Goal: Task Accomplishment & Management: Manage account settings

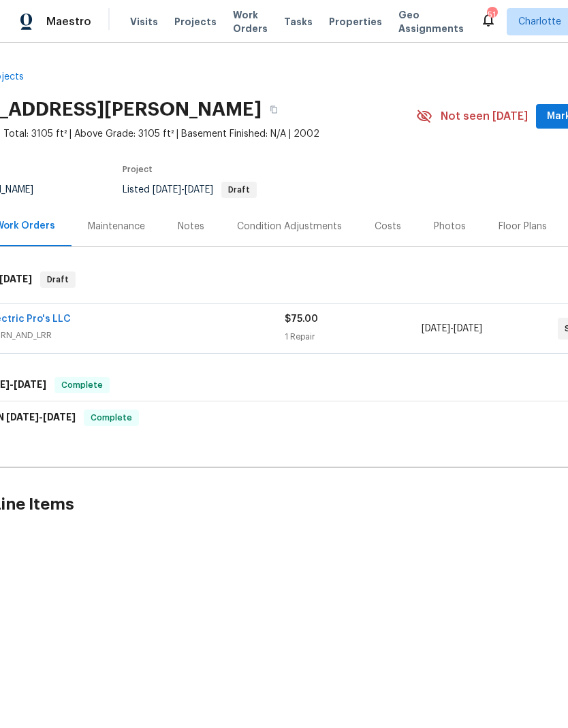
scroll to position [0, 76]
click at [231, 330] on span "ELECTRICAL, BRN_AND_LRR" at bounding box center [115, 336] width 341 height 14
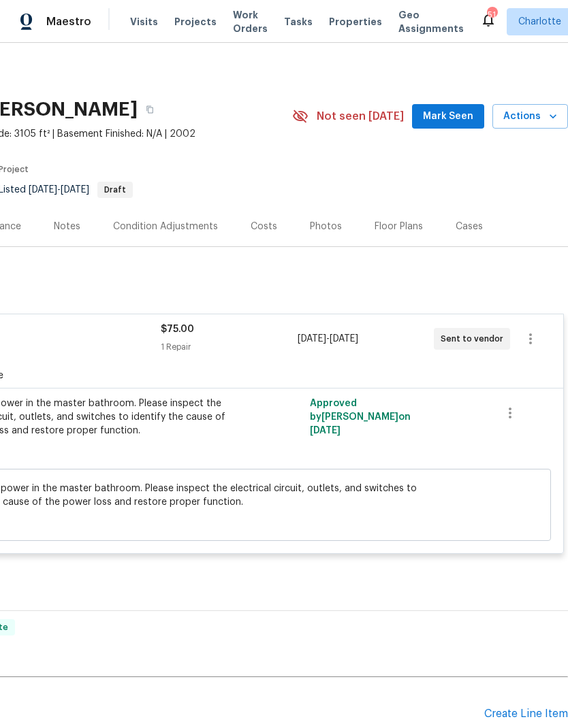
scroll to position [0, 202]
click at [524, 335] on icon "button" at bounding box center [530, 339] width 16 height 16
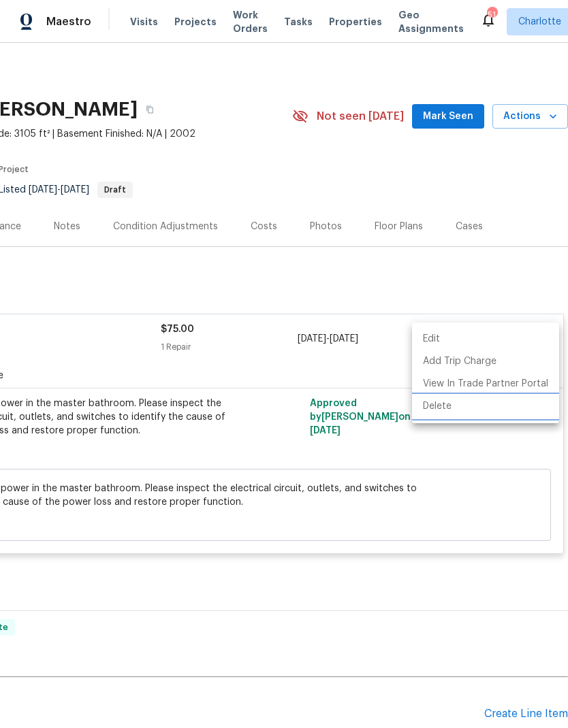
click at [475, 411] on li "Delete" at bounding box center [485, 407] width 147 height 22
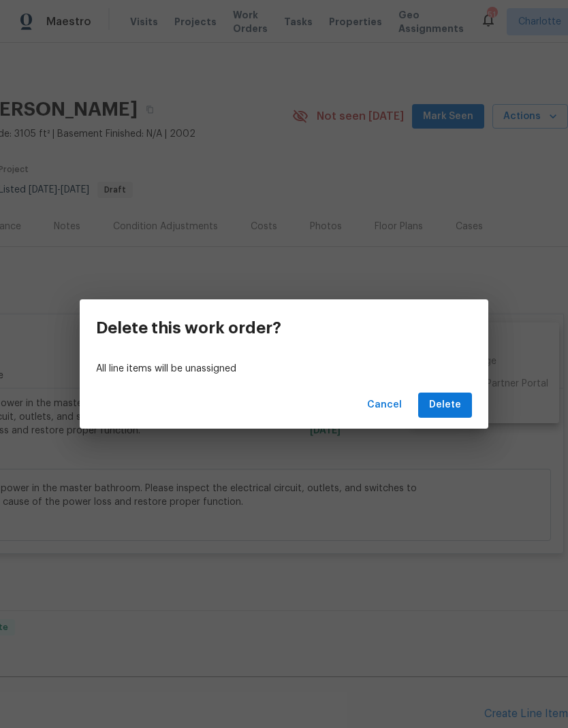
click at [445, 403] on span "Delete" at bounding box center [445, 405] width 32 height 17
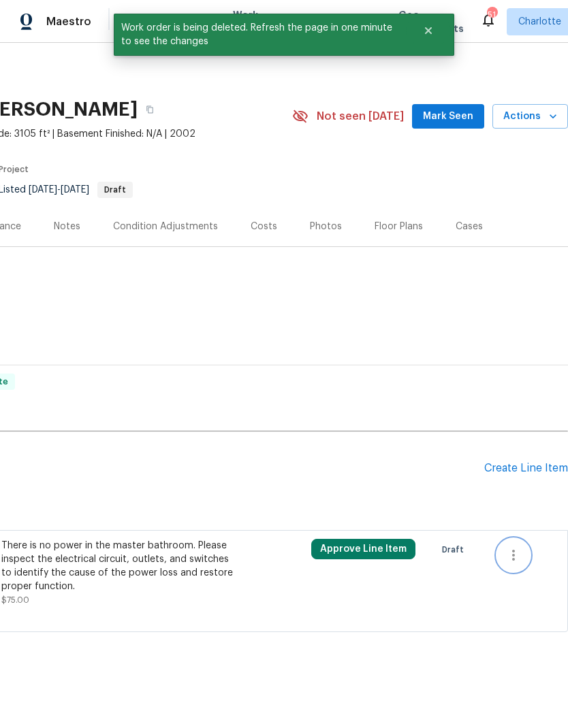
click at [523, 547] on button "button" at bounding box center [513, 555] width 33 height 33
click at [532, 551] on li "Cancel" at bounding box center [523, 555] width 52 height 22
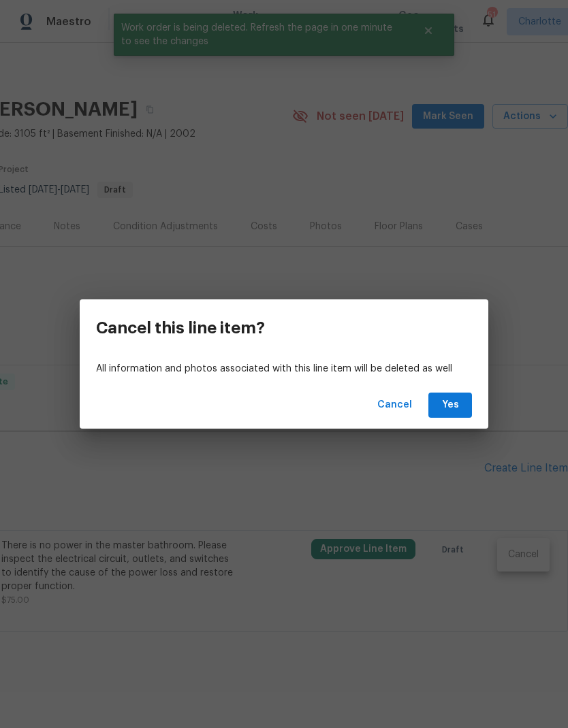
click at [462, 405] on button "Yes" at bounding box center [450, 405] width 44 height 25
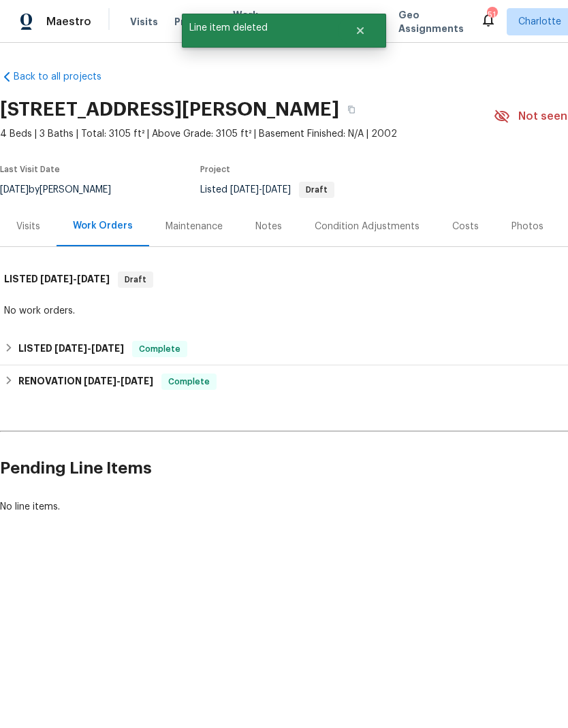
scroll to position [0, 0]
click at [24, 226] on div "Visits" at bounding box center [28, 227] width 24 height 14
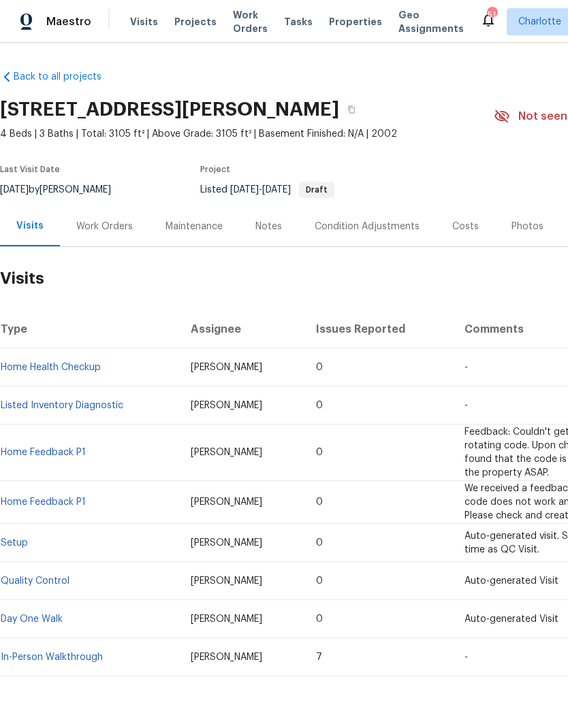
click at [268, 236] on div "Notes" at bounding box center [268, 226] width 59 height 40
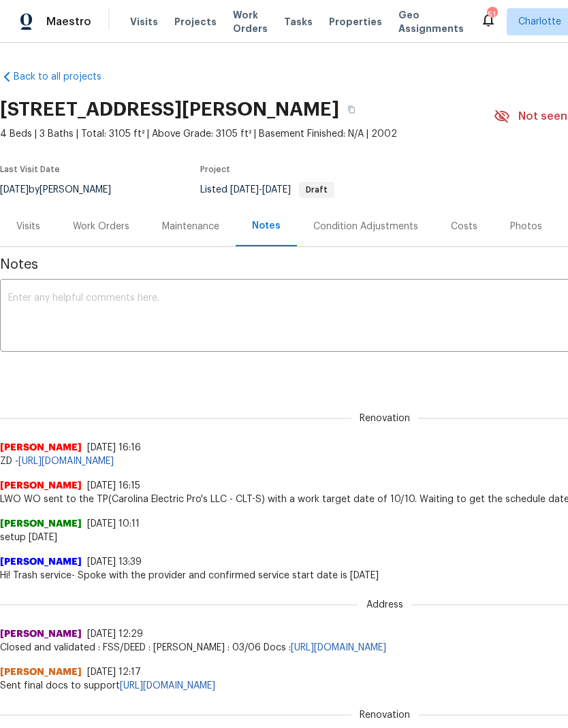
click at [362, 313] on textarea at bounding box center [384, 317] width 753 height 48
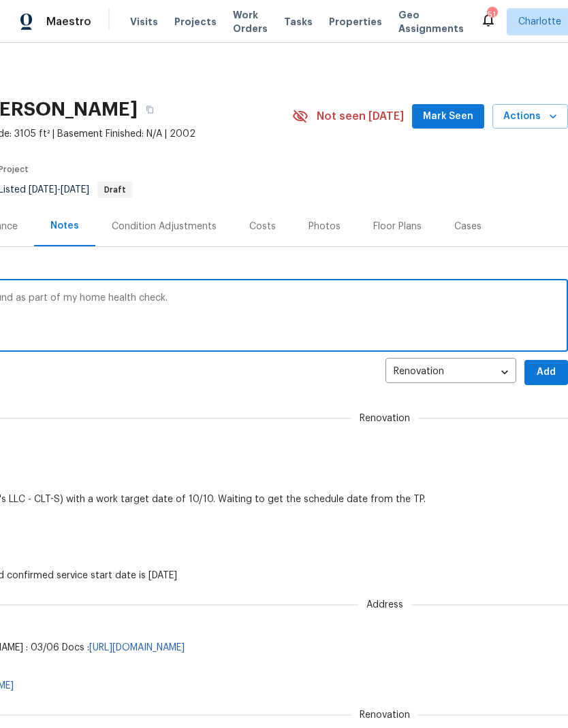
scroll to position [0, 202]
type textarea "Cancelled work order because no issue found as part of my home health check."
click at [548, 366] on span "Add" at bounding box center [546, 372] width 22 height 17
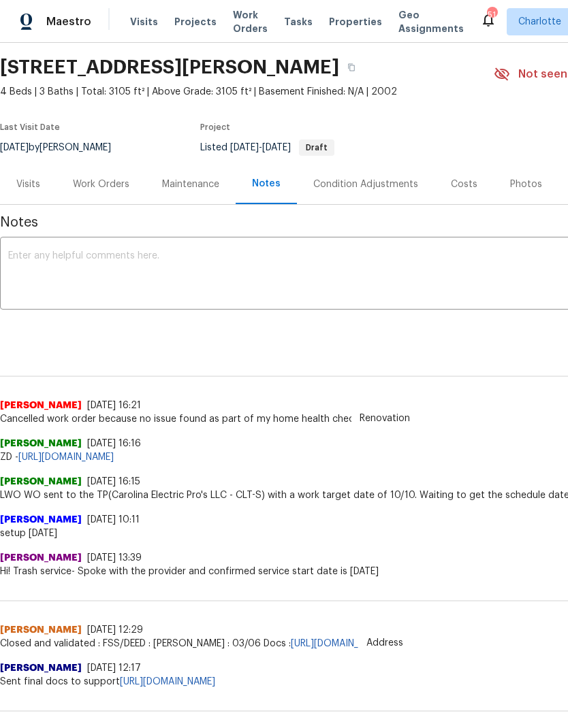
scroll to position [43, 0]
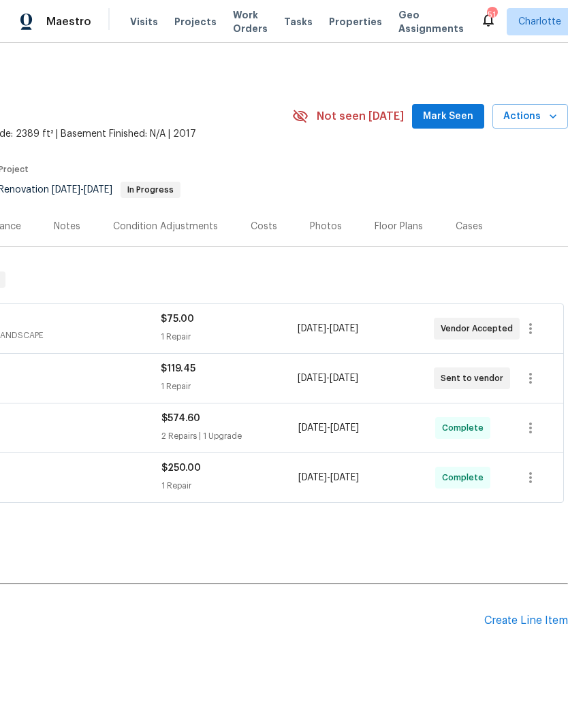
scroll to position [0, 202]
click at [551, 115] on icon "button" at bounding box center [553, 117] width 14 height 14
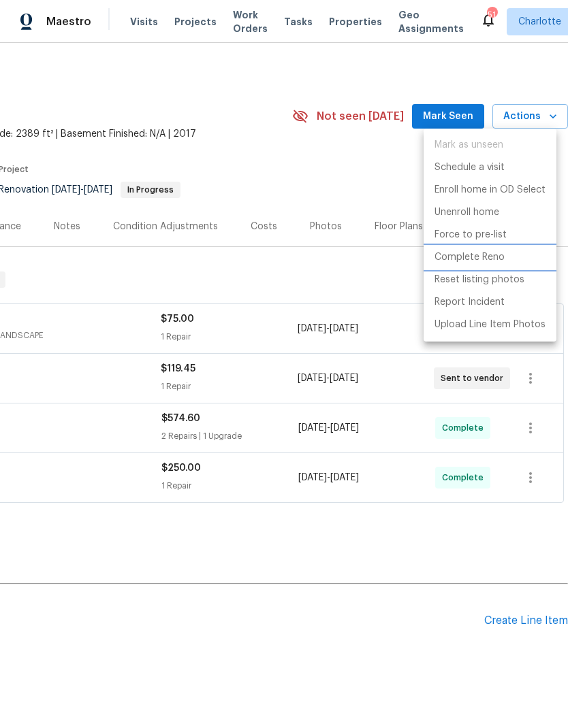
click at [494, 254] on p "Complete Reno" at bounding box center [469, 258] width 70 height 14
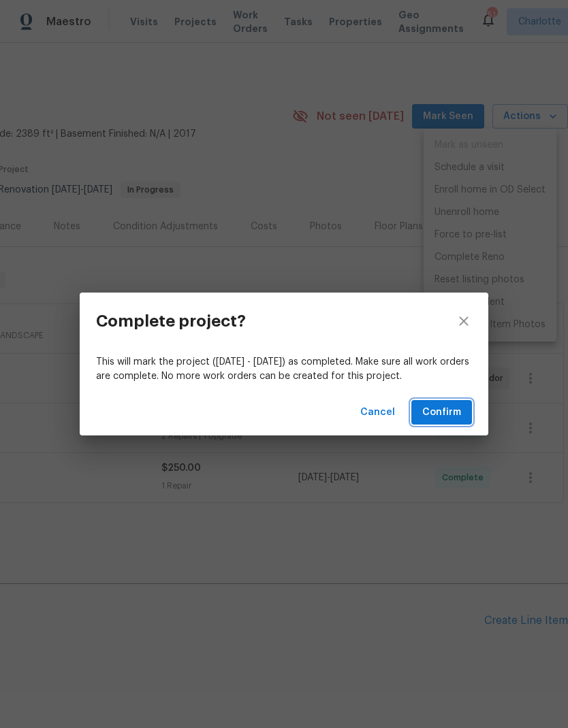
click at [455, 413] on span "Confirm" at bounding box center [441, 412] width 39 height 17
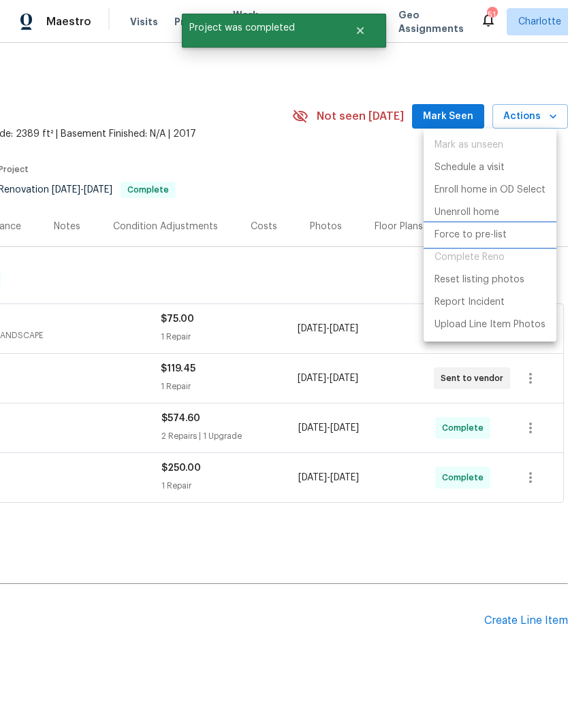
click at [484, 238] on p "Force to pre-list" at bounding box center [470, 235] width 72 height 14
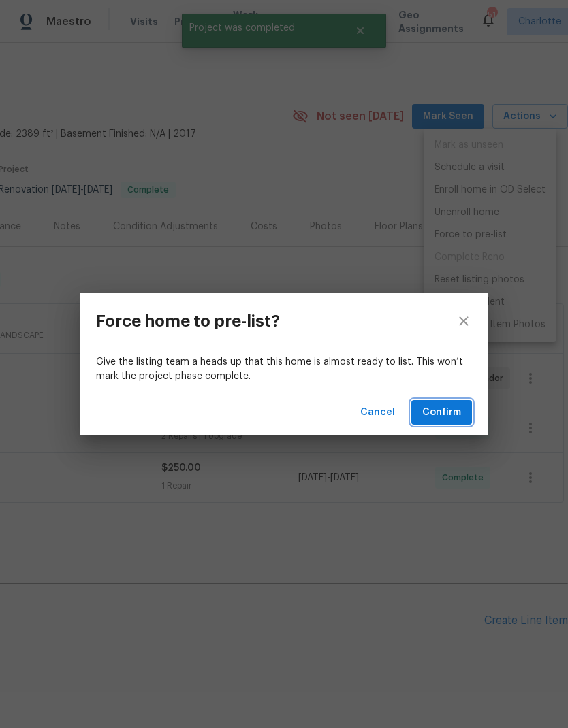
click at [450, 413] on span "Confirm" at bounding box center [441, 412] width 39 height 17
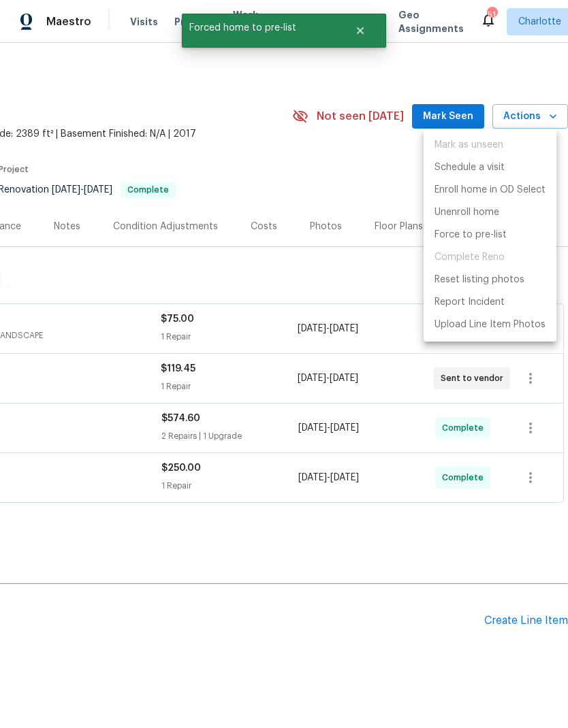
click at [455, 583] on div at bounding box center [284, 364] width 568 height 728
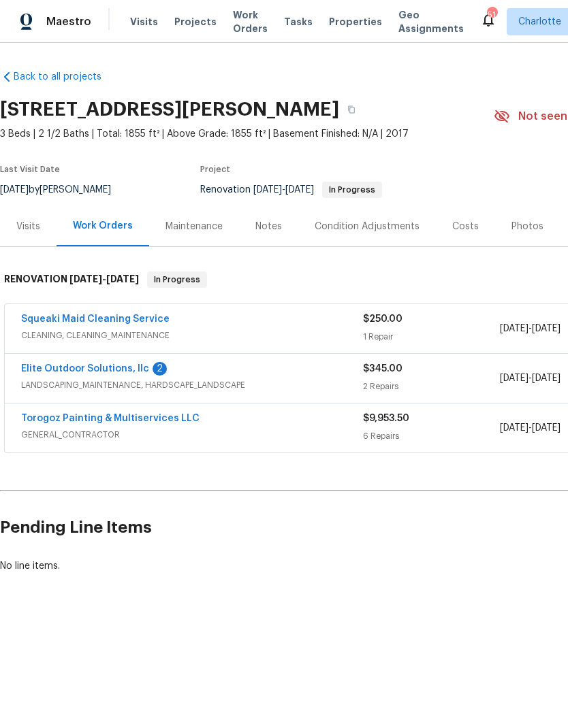
click at [275, 328] on div "Squeaki Maid Cleaning Service" at bounding box center [192, 321] width 342 height 16
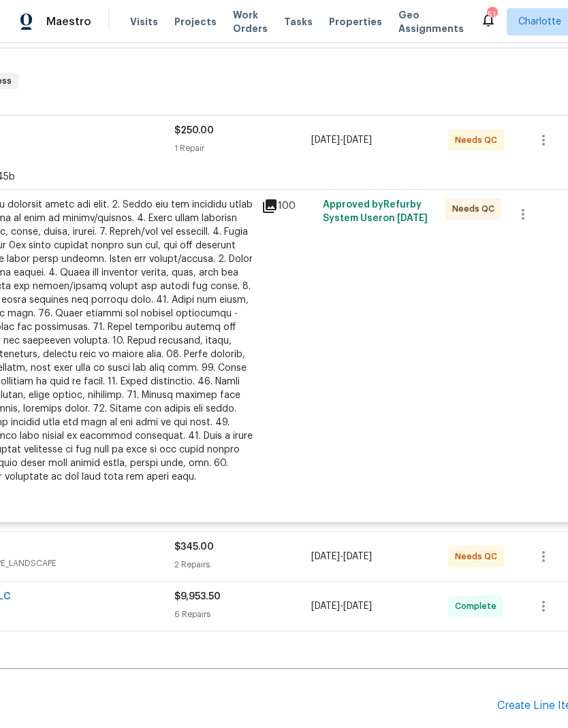
scroll to position [199, 189]
click at [474, 315] on div "Needs QC" at bounding box center [471, 347] width 61 height 308
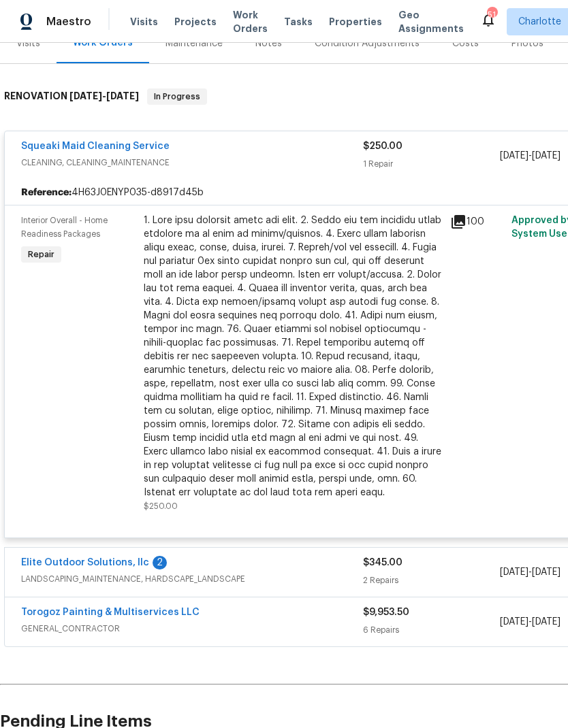
scroll to position [185, 0]
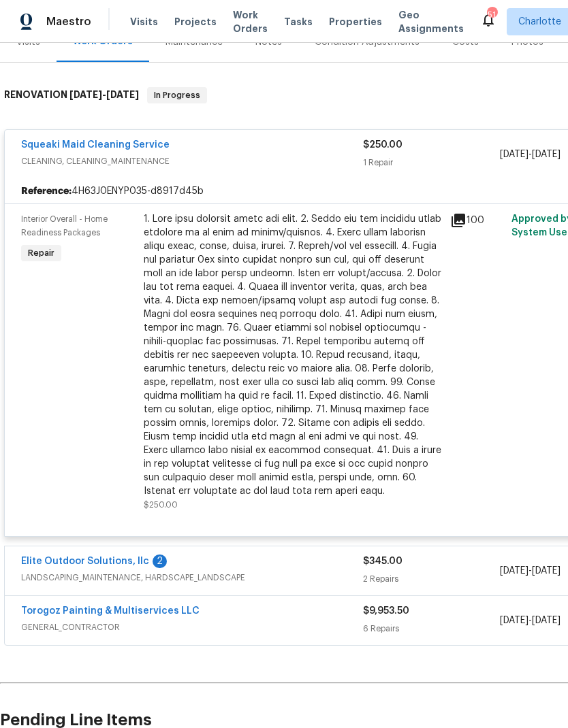
click at [355, 143] on div "Squeaki Maid Cleaning Service" at bounding box center [192, 146] width 342 height 16
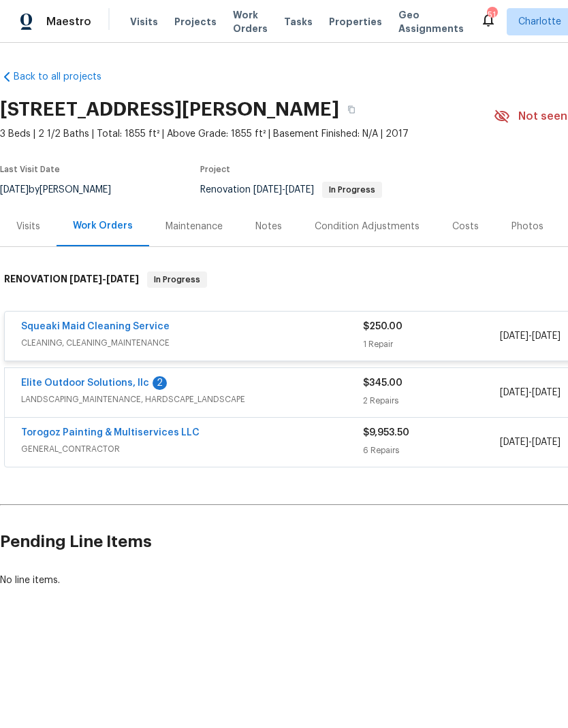
scroll to position [0, 0]
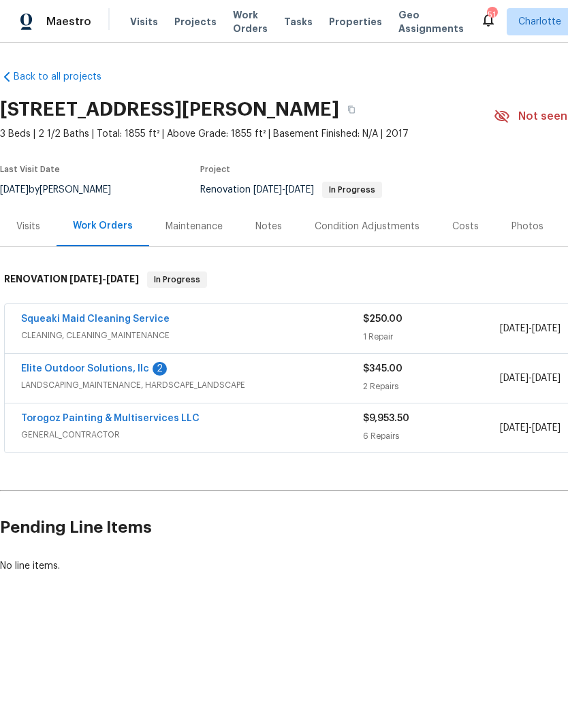
click at [284, 329] on span "CLEANING, CLEANING_MAINTENANCE" at bounding box center [192, 336] width 342 height 14
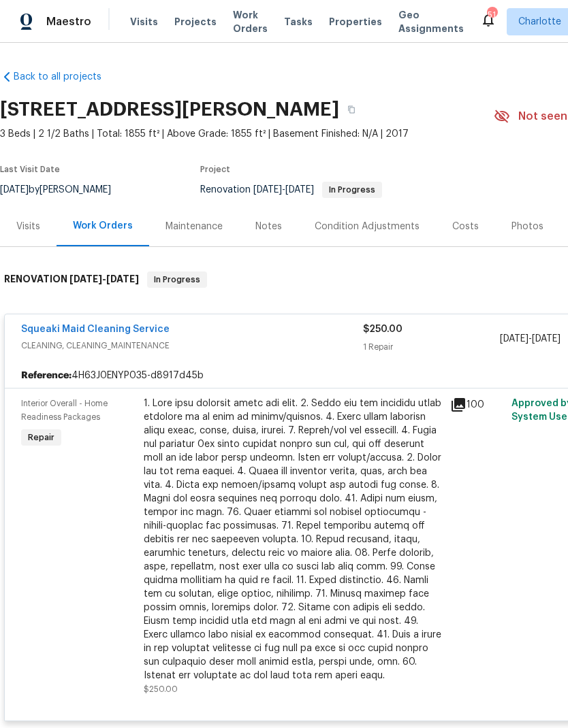
click at [251, 426] on div at bounding box center [293, 540] width 298 height 286
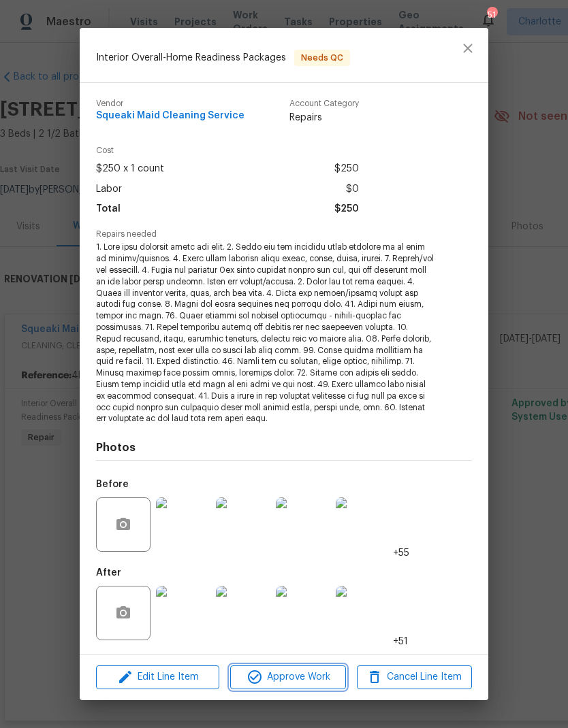
click at [306, 675] on span "Approve Work" at bounding box center [287, 677] width 107 height 17
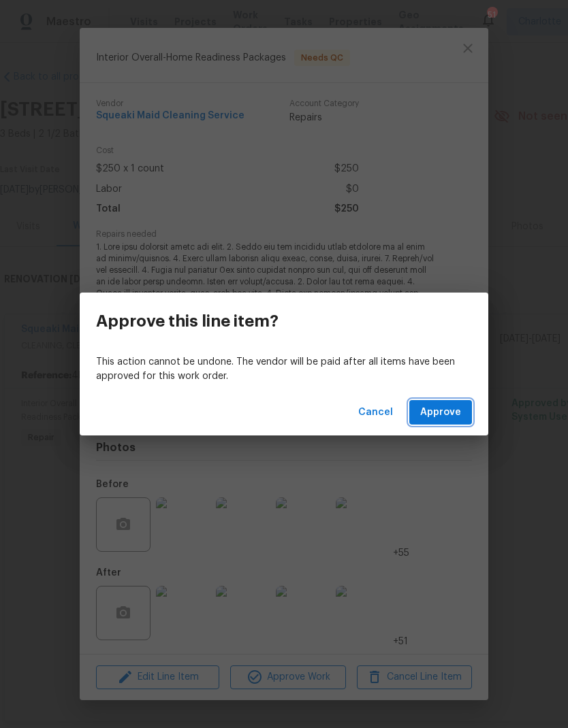
click at [452, 407] on span "Approve" at bounding box center [440, 412] width 41 height 17
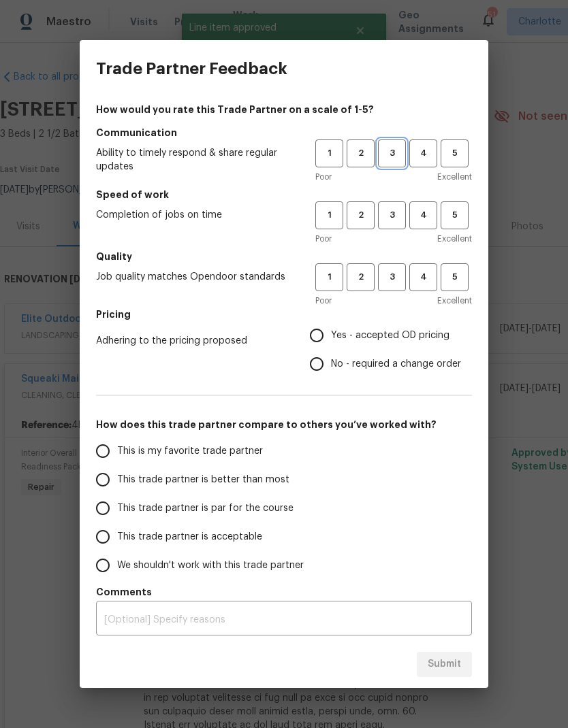
click at [391, 155] on span "3" at bounding box center [391, 154] width 25 height 16
click at [396, 227] on button "3" at bounding box center [392, 216] width 28 height 28
click at [389, 287] on button "3" at bounding box center [392, 277] width 28 height 28
click at [421, 157] on span "4" at bounding box center [423, 154] width 25 height 16
click at [379, 337] on span "Yes - accepted OD pricing" at bounding box center [390, 336] width 118 height 14
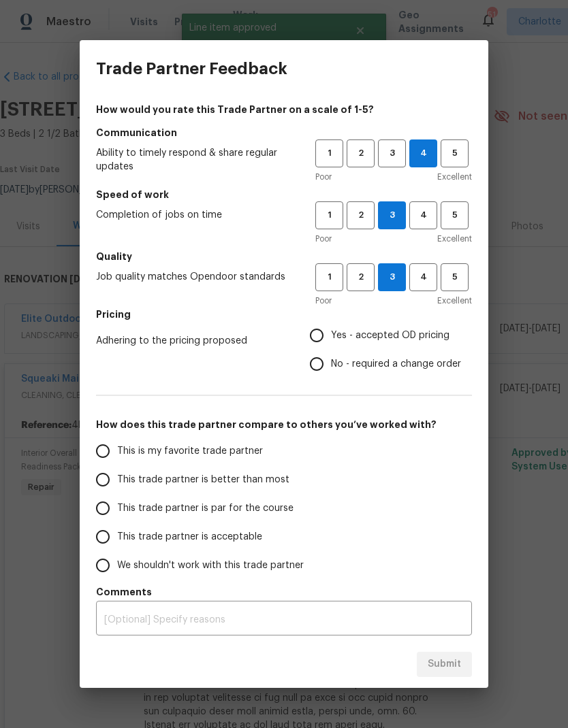
click at [331, 337] on input "Yes - accepted OD pricing" at bounding box center [316, 335] width 29 height 29
radio input "true"
click at [230, 474] on span "This trade partner is better than most" at bounding box center [203, 480] width 172 height 14
click at [117, 474] on input "This trade partner is better than most" at bounding box center [103, 480] width 29 height 29
click at [467, 655] on button "Submit" at bounding box center [444, 664] width 55 height 25
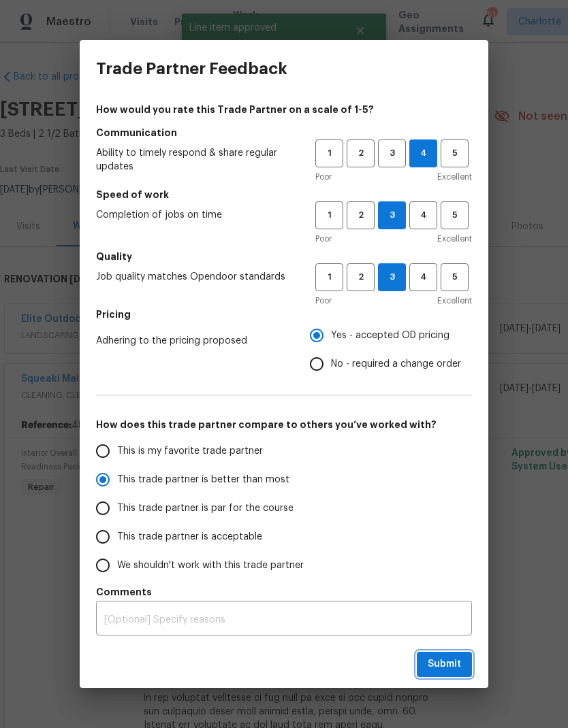
radio input "true"
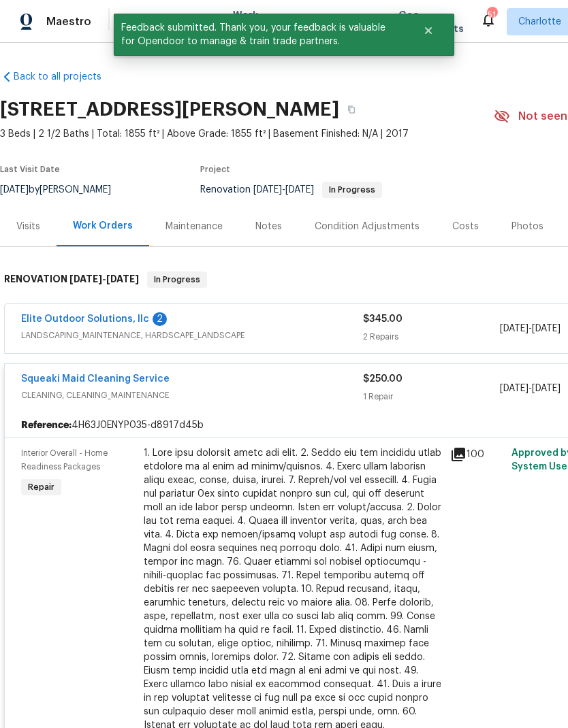
click at [298, 321] on div "Elite Outdoor Solutions, llc 2" at bounding box center [192, 321] width 342 height 16
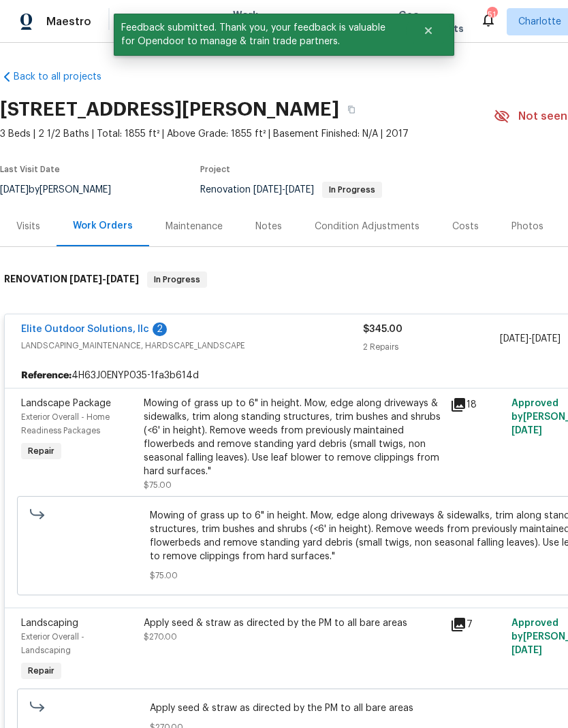
click at [375, 423] on div "Mowing of grass up to 6" in height. Mow, edge along driveways & sidewalks, trim…" at bounding box center [293, 438] width 298 height 82
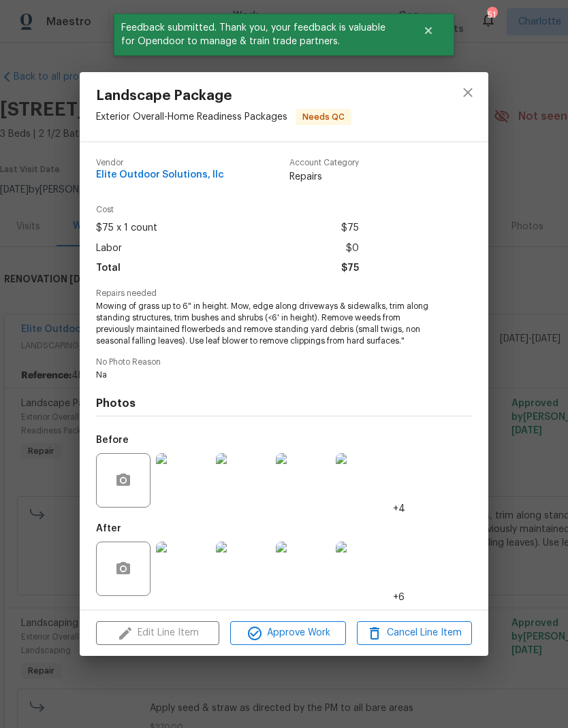
click at [327, 635] on span "Approve Work" at bounding box center [287, 633] width 107 height 17
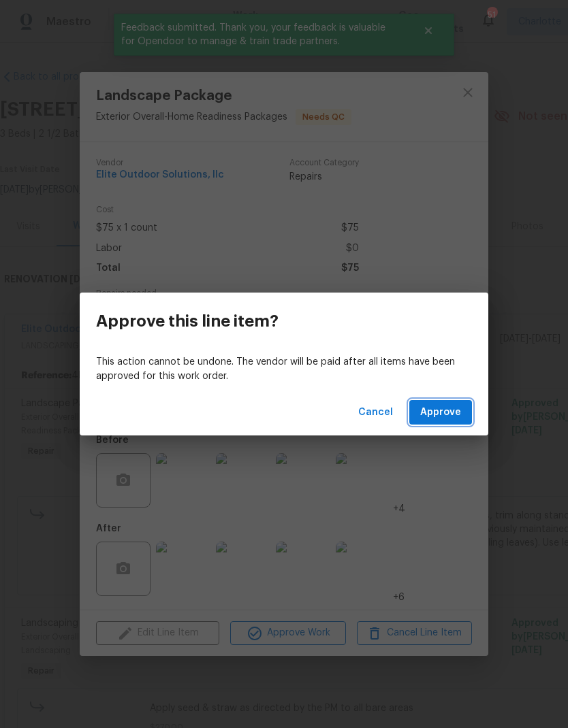
click at [443, 416] on span "Approve" at bounding box center [440, 412] width 41 height 17
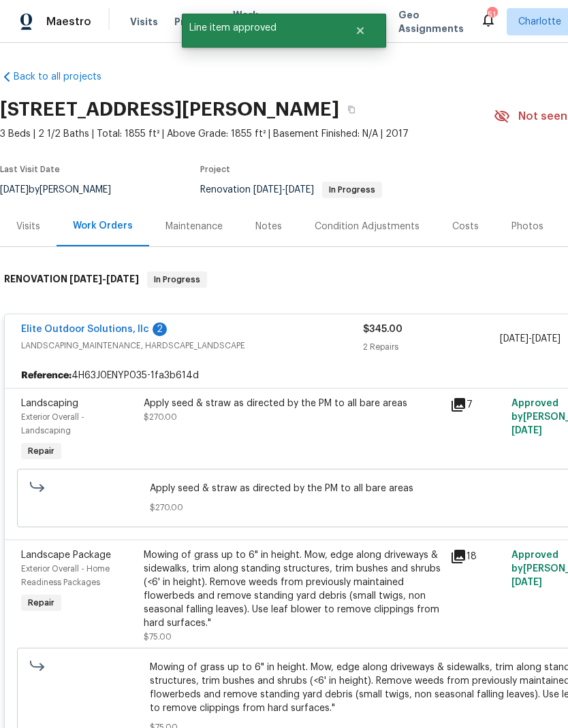
click at [346, 423] on div "Apply seed & straw as directed by the PM to all bare areas $270.00" at bounding box center [293, 410] width 298 height 27
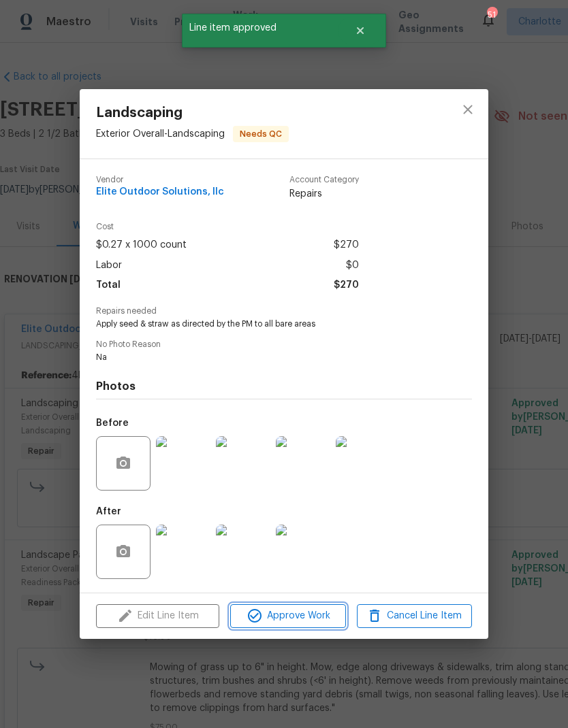
click at [317, 614] on span "Approve Work" at bounding box center [287, 616] width 107 height 17
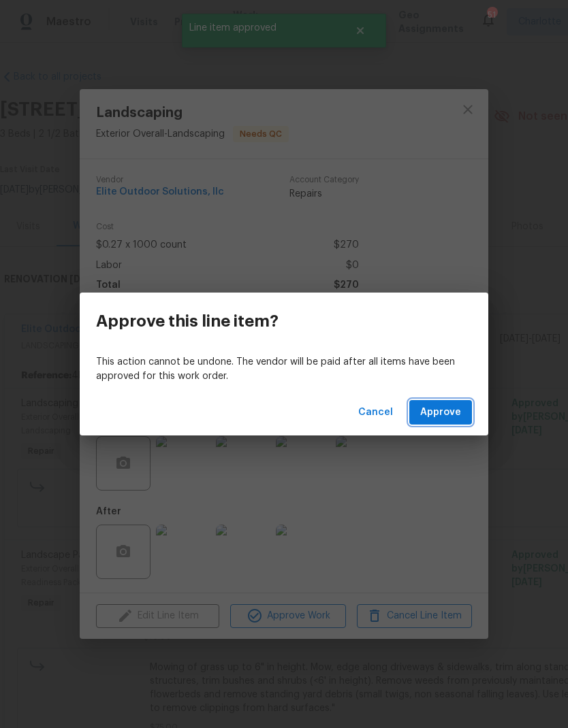
click at [442, 423] on button "Approve" at bounding box center [440, 412] width 63 height 25
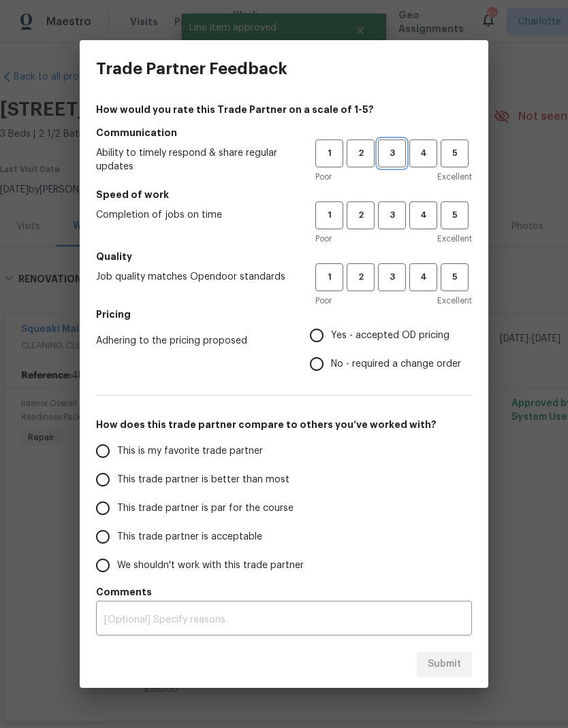
click at [389, 153] on span "3" at bounding box center [391, 154] width 25 height 16
click at [392, 215] on span "3" at bounding box center [391, 216] width 25 height 16
click at [393, 281] on span "3" at bounding box center [391, 278] width 25 height 16
click at [317, 340] on input "Yes - accepted OD pricing" at bounding box center [316, 335] width 29 height 29
radio input "true"
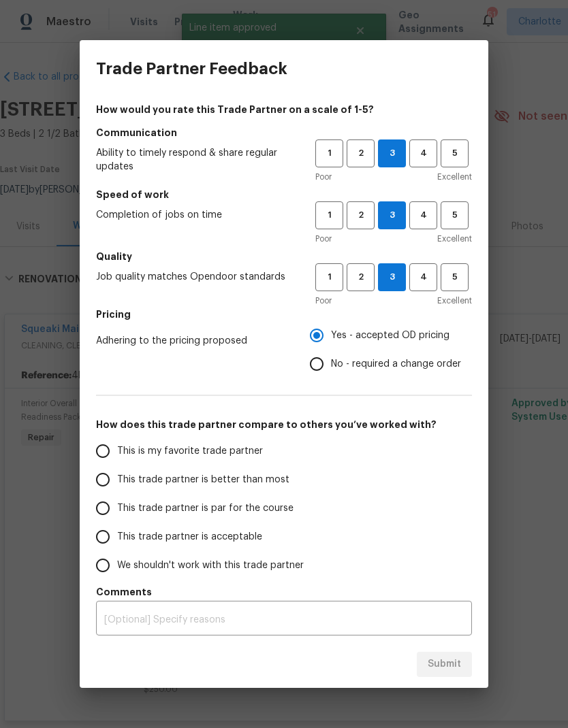
click at [146, 485] on span "This trade partner is better than most" at bounding box center [203, 480] width 172 height 14
click at [117, 485] on input "This trade partner is better than most" at bounding box center [103, 480] width 29 height 29
click at [450, 666] on span "Submit" at bounding box center [444, 664] width 33 height 17
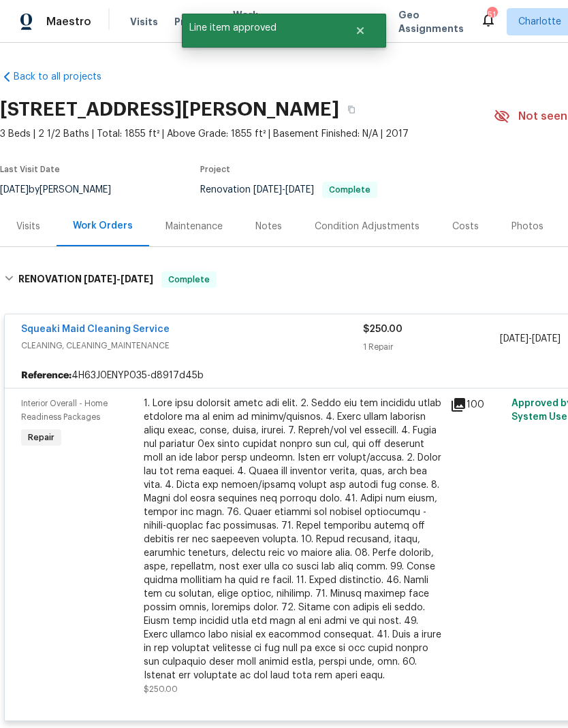
radio input "true"
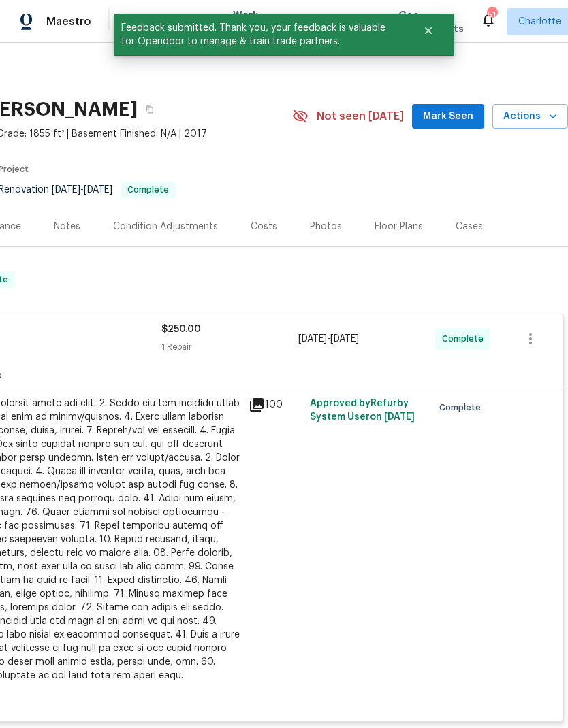
scroll to position [0, 202]
click at [529, 126] on button "Actions" at bounding box center [530, 116] width 76 height 25
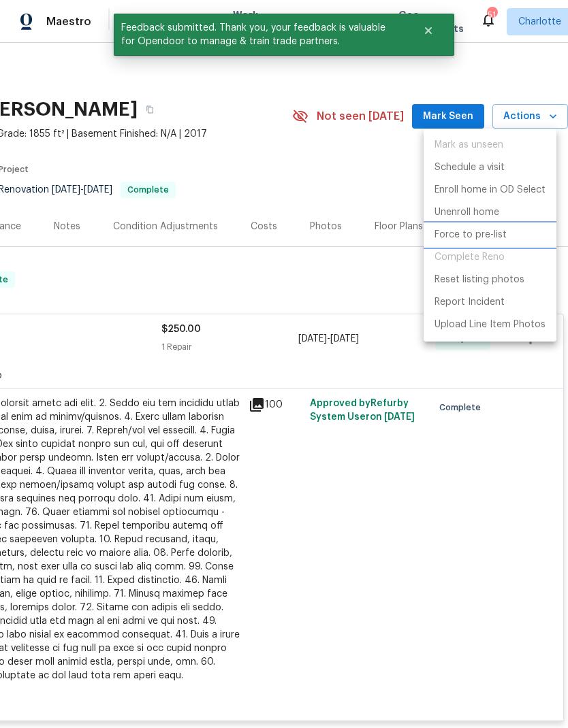
click at [500, 236] on p "Force to pre-list" at bounding box center [470, 235] width 72 height 14
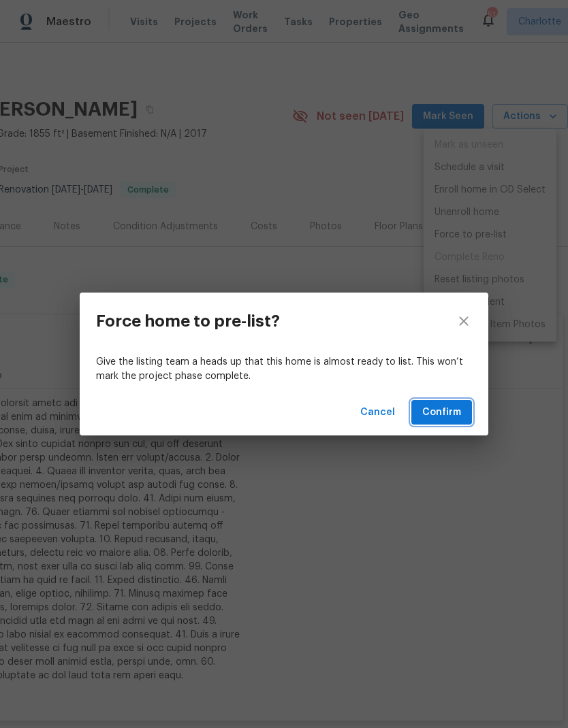
click at [447, 423] on button "Confirm" at bounding box center [441, 412] width 61 height 25
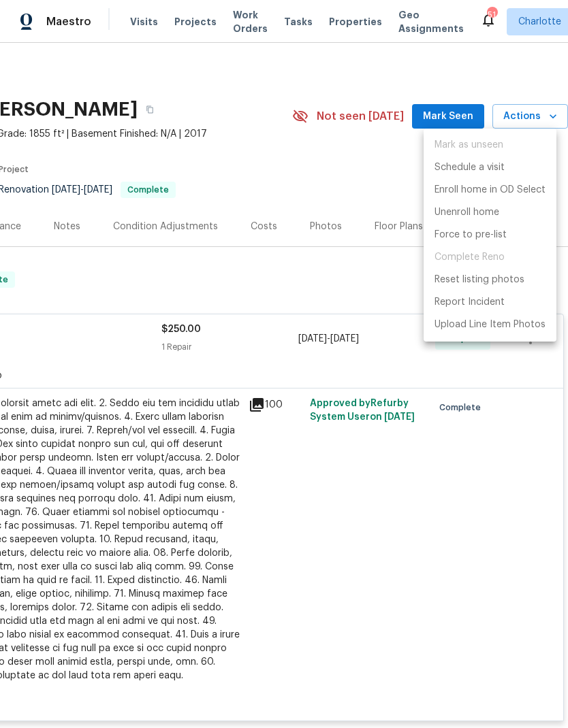
click at [438, 552] on div at bounding box center [284, 364] width 568 height 728
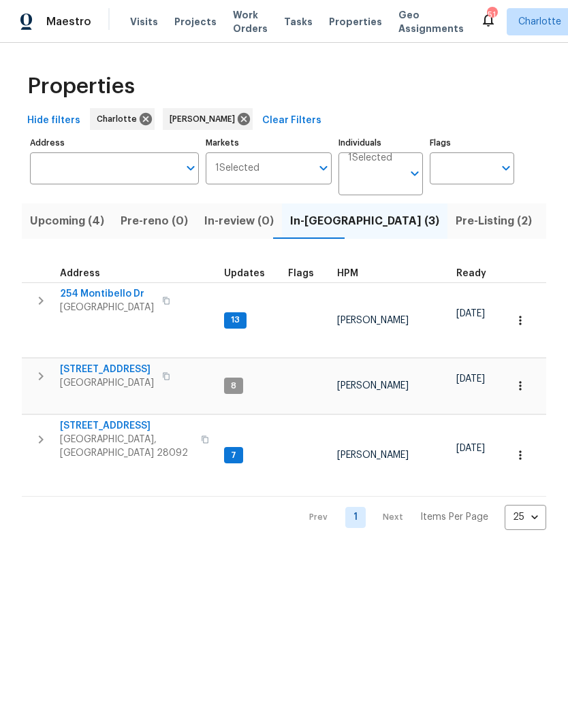
click at [548, 223] on span "Listed (6)" at bounding box center [574, 221] width 52 height 19
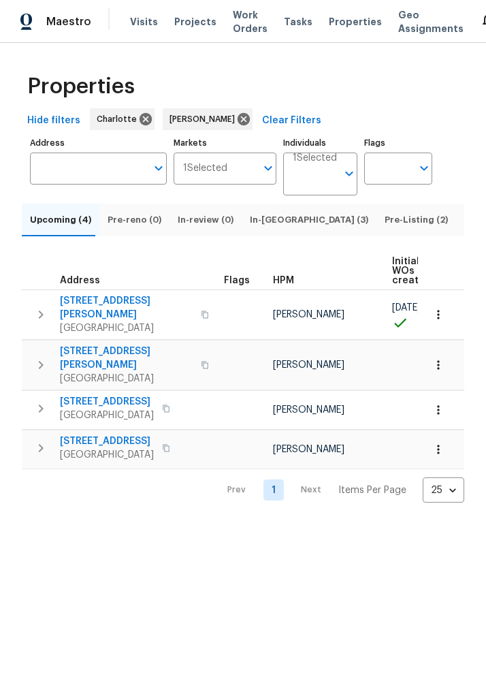
click at [101, 307] on span "[STREET_ADDRESS][PERSON_NAME]" at bounding box center [126, 307] width 133 height 27
